Goal: Information Seeking & Learning: Learn about a topic

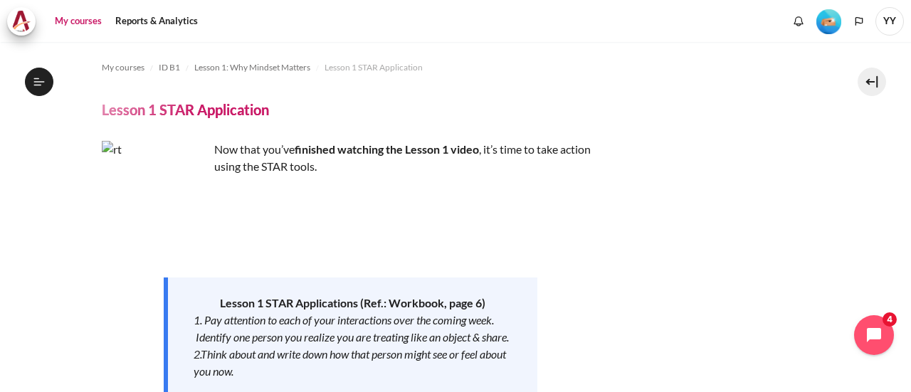
click at [73, 21] on link "My courses" at bounding box center [78, 21] width 57 height 28
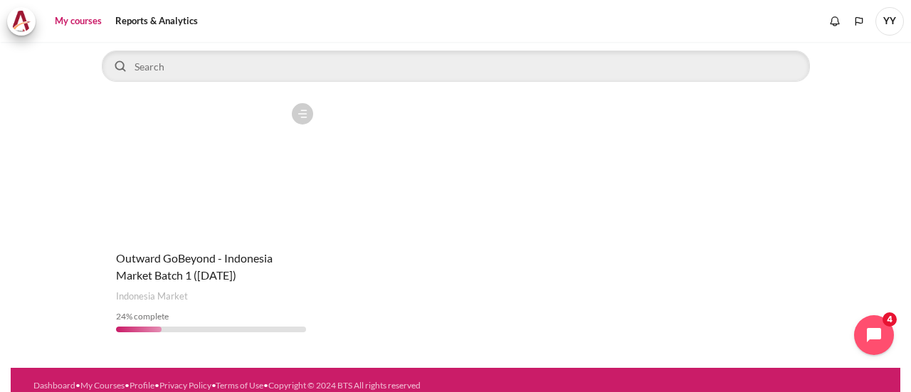
scroll to position [127, 0]
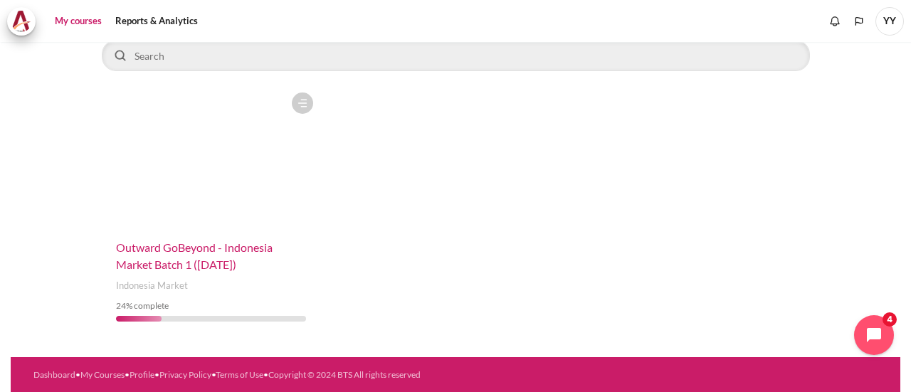
click at [151, 268] on span "Outward GoBeyond - Indonesia Market Batch 1 ([DATE])" at bounding box center [194, 256] width 157 height 31
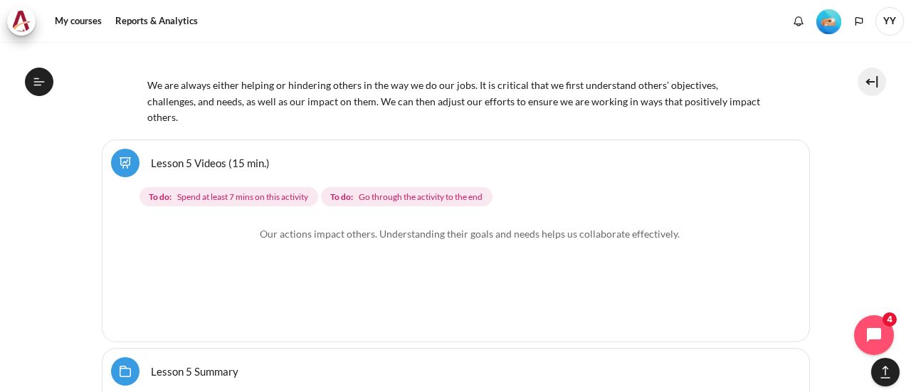
scroll to position [7472, 0]
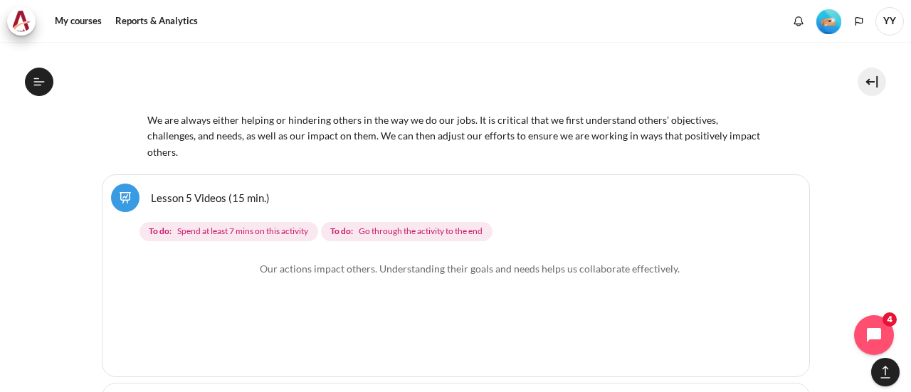
click at [166, 191] on link "Lesson 5 Videos (15 min.)" at bounding box center [210, 198] width 119 height 14
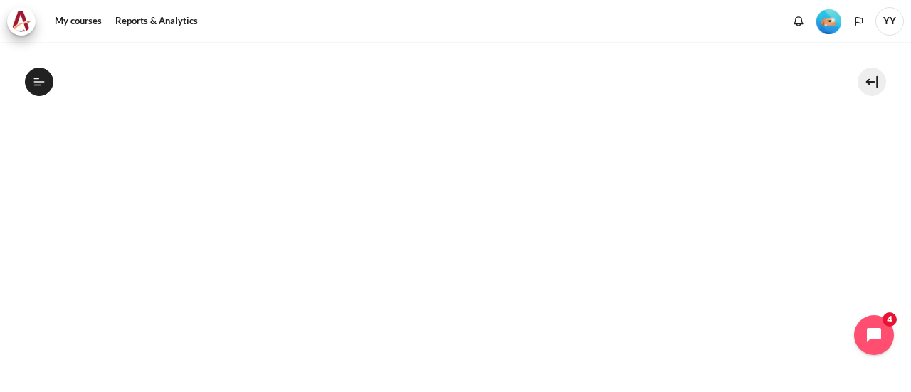
scroll to position [428, 0]
click at [854, 21] on polyline "Languages" at bounding box center [858, 21] width 11 height 11
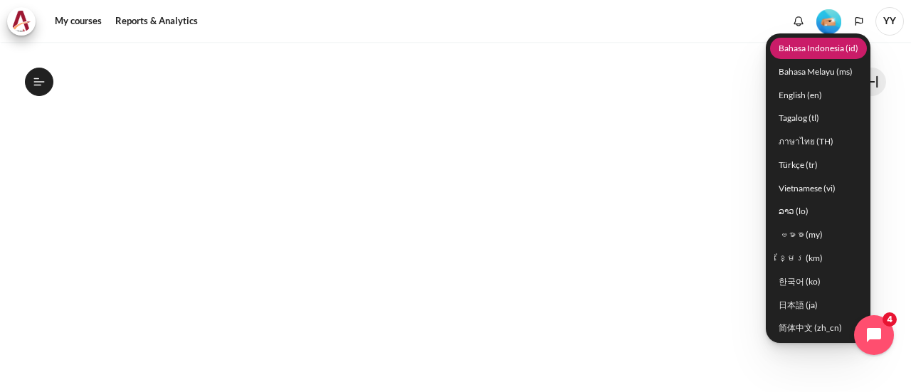
click at [834, 46] on link "Bahasa Indonesia ‎(id)‎" at bounding box center [818, 48] width 97 height 22
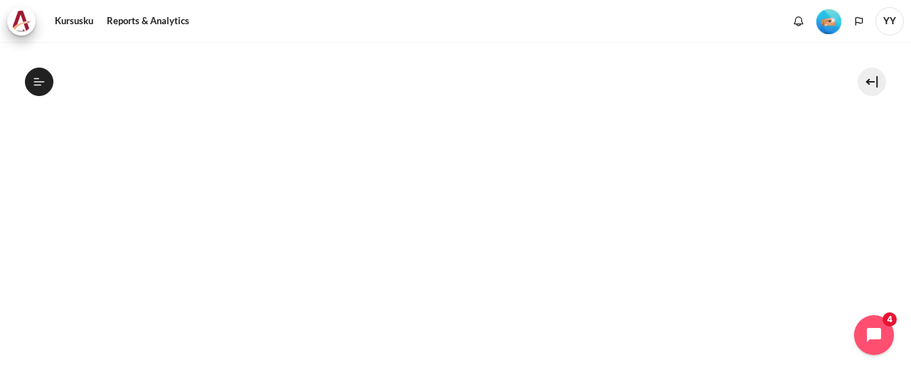
scroll to position [427, 0]
click at [855, 25] on polyline "Languages" at bounding box center [858, 21] width 11 height 11
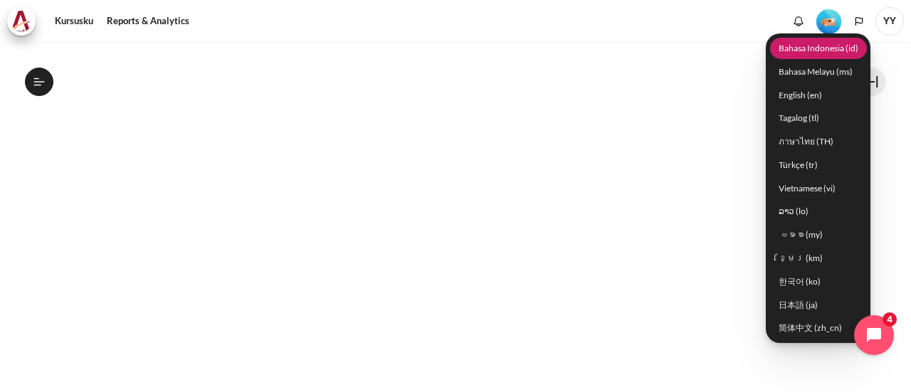
click at [824, 47] on link "Bahasa Indonesia ‎(id)‎" at bounding box center [818, 48] width 97 height 22
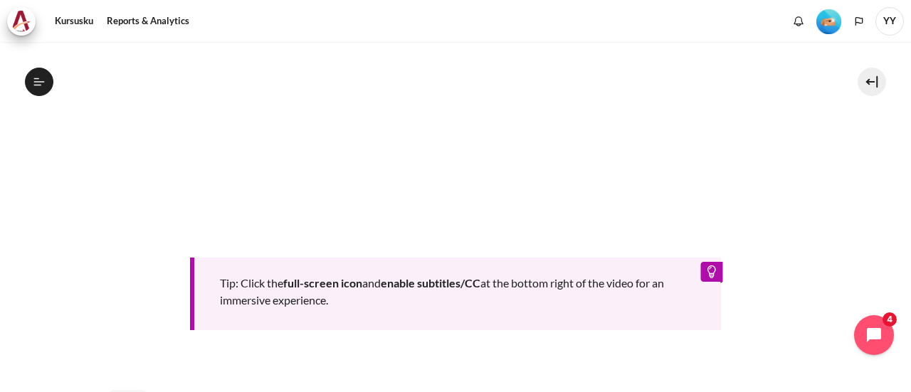
scroll to position [569, 0]
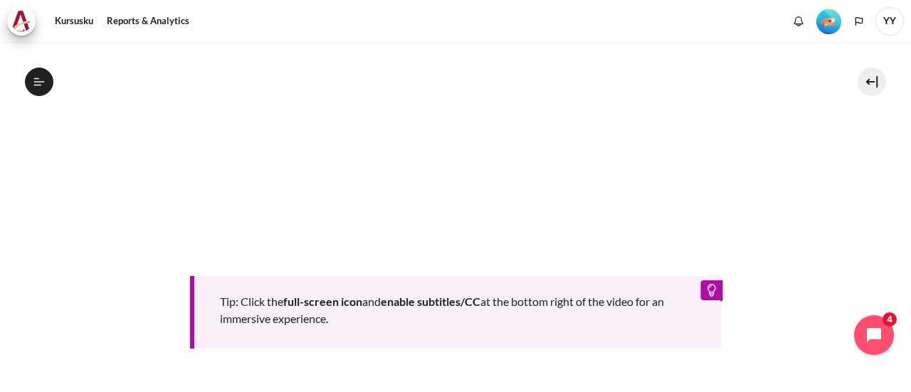
click at [770, 285] on div "Tip: Click the full-screen icon and enable subtitles/CC at the bottom right of …" at bounding box center [456, 96] width 708 height 505
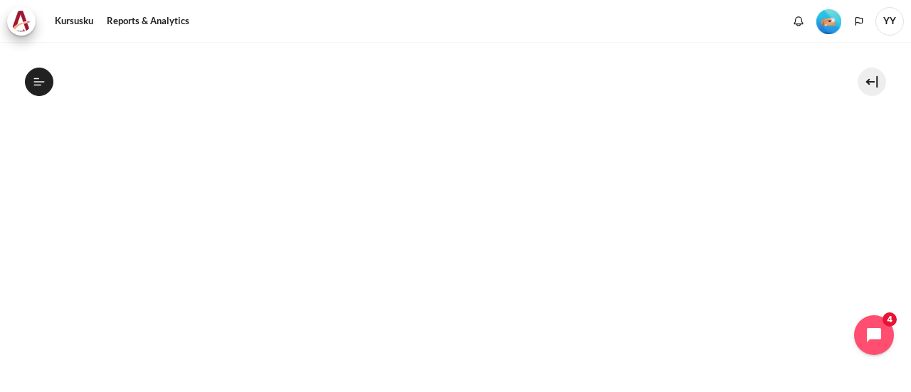
scroll to position [413, 0]
click at [823, 281] on section "Kursusku ID B1 Lesson 5: Turning My Job Outward Lesson 5 Videos (15 min.) Lesso…" at bounding box center [455, 160] width 889 height 1063
